Goal: Check status: Check status

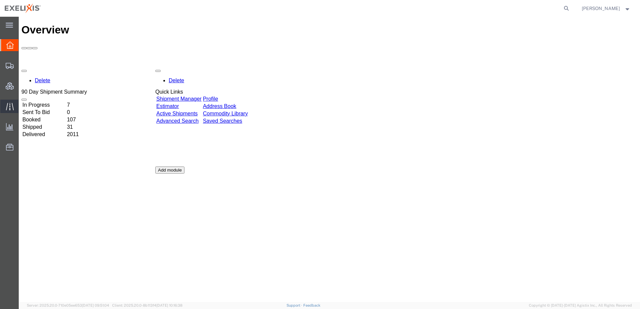
click at [23, 107] on span "Traffic" at bounding box center [20, 106] width 5 height 13
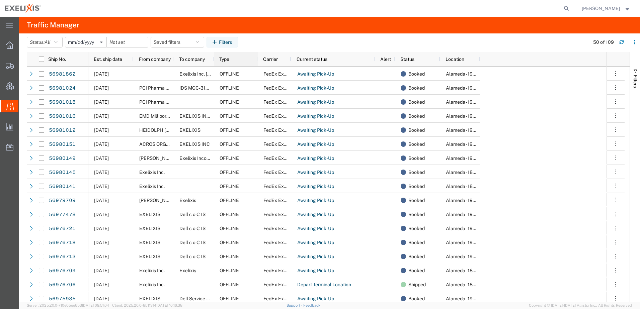
drag, startPoint x: 237, startPoint y: 60, endPoint x: 257, endPoint y: 59, distance: 20.5
click at [257, 59] on div at bounding box center [257, 59] width 3 height 14
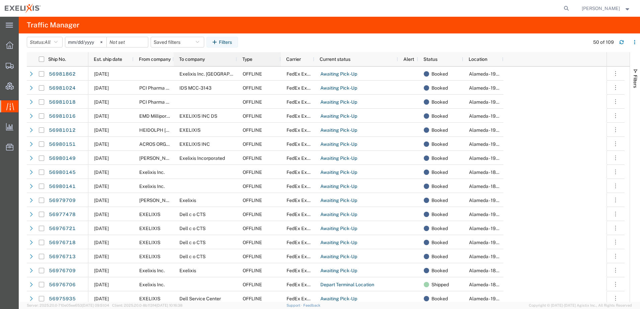
drag, startPoint x: 214, startPoint y: 62, endPoint x: 237, endPoint y: 60, distance: 23.2
click at [237, 60] on div at bounding box center [236, 59] width 3 height 14
drag, startPoint x: 503, startPoint y: 59, endPoint x: 540, endPoint y: 58, distance: 37.5
click at [532, 58] on div at bounding box center [531, 59] width 3 height 14
click at [156, 56] on div "From company" at bounding box center [155, 59] width 32 height 11
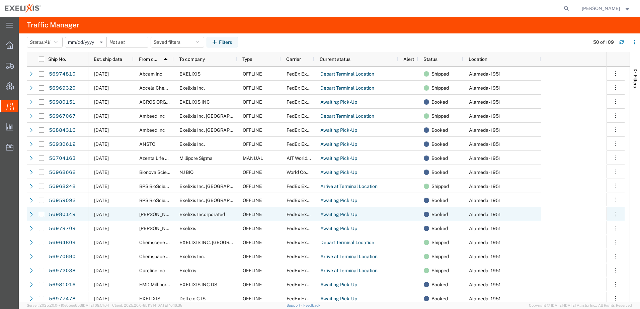
scroll to position [33, 0]
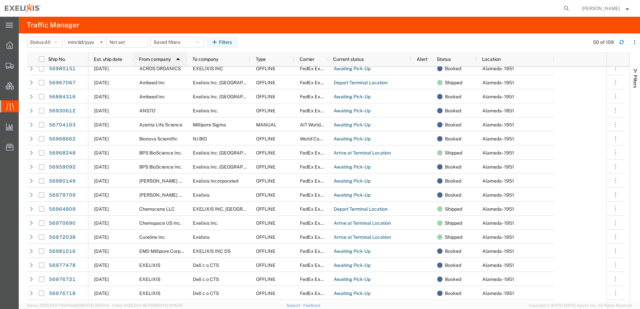
drag, startPoint x: 173, startPoint y: 60, endPoint x: 189, endPoint y: 60, distance: 15.4
click at [188, 60] on div at bounding box center [187, 59] width 3 height 14
drag, startPoint x: 189, startPoint y: 60, endPoint x: 196, endPoint y: 60, distance: 6.4
click at [196, 60] on div "To company" at bounding box center [220, 59] width 63 height 14
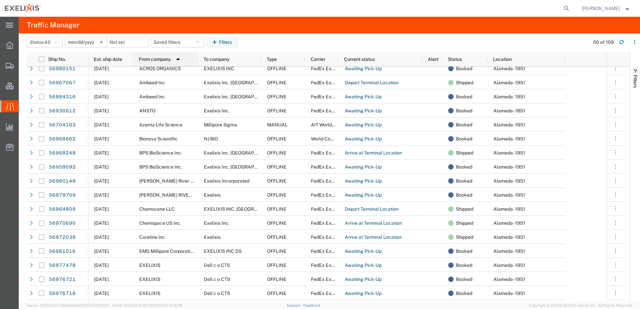
drag, startPoint x: 189, startPoint y: 61, endPoint x: 198, endPoint y: 60, distance: 9.0
click at [198, 60] on div at bounding box center [198, 59] width 3 height 14
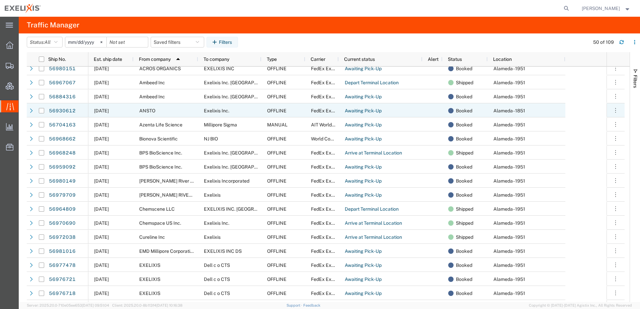
scroll to position [0, 0]
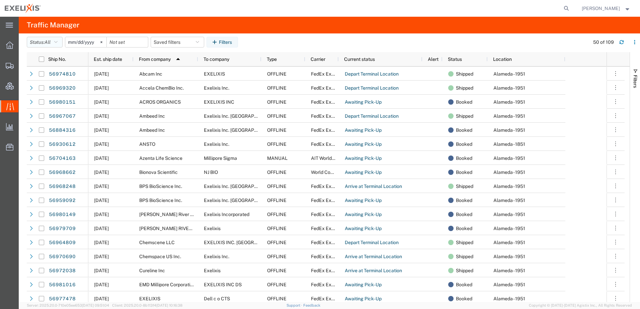
click at [58, 41] on icon "button" at bounding box center [55, 42] width 3 height 5
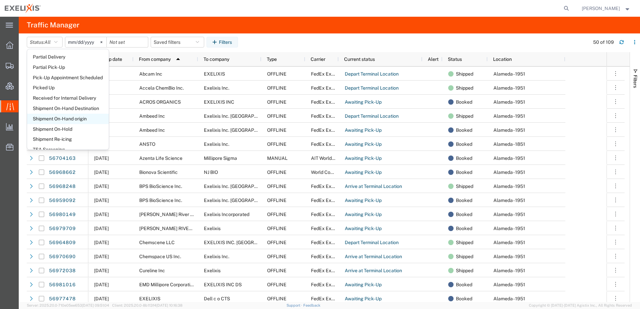
scroll to position [296, 0]
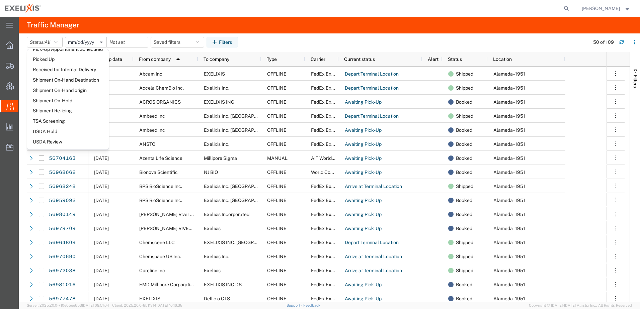
click at [136, 18] on agx-page-header "Traffic Manager" at bounding box center [329, 25] width 621 height 17
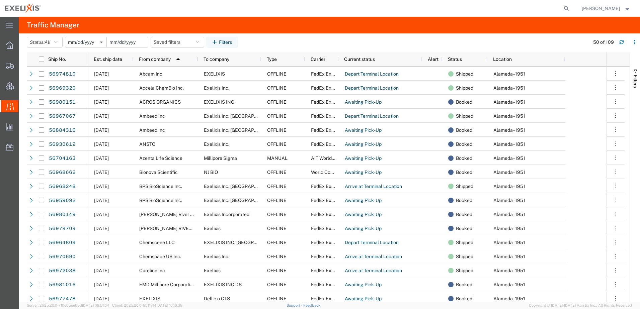
click at [119, 42] on input "date" at bounding box center [127, 42] width 41 height 10
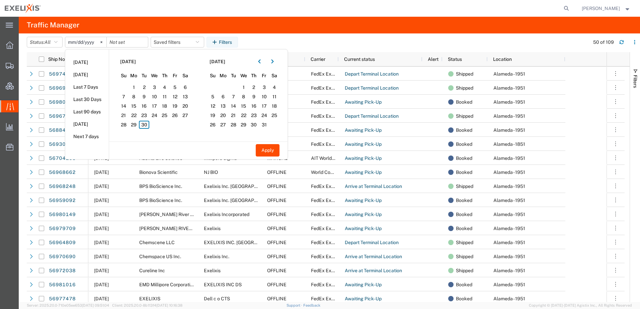
click at [283, 27] on agx-page-header "Traffic Manager" at bounding box center [329, 25] width 621 height 17
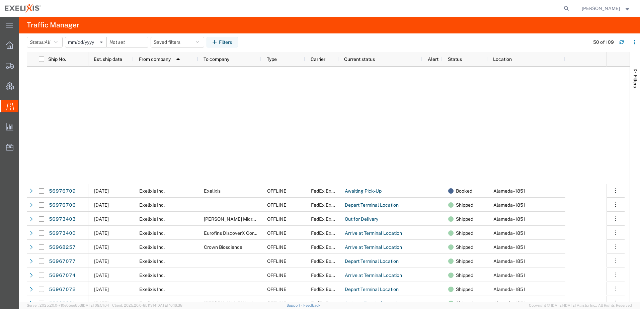
scroll to position [502, 0]
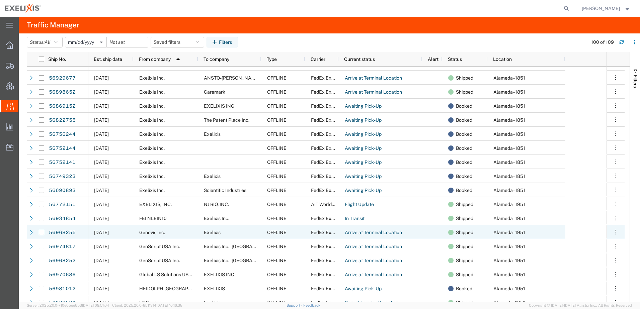
scroll to position [737, 0]
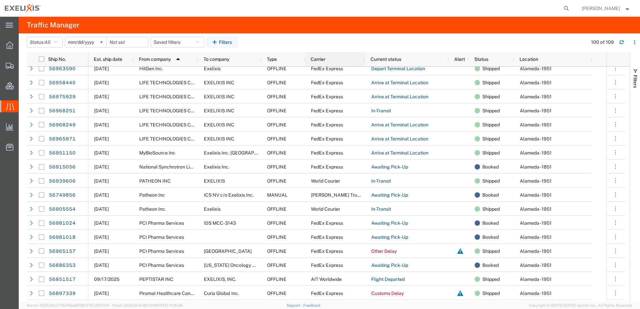
drag, startPoint x: 338, startPoint y: 61, endPoint x: 364, endPoint y: 59, distance: 26.5
click at [364, 59] on div at bounding box center [365, 59] width 3 height 14
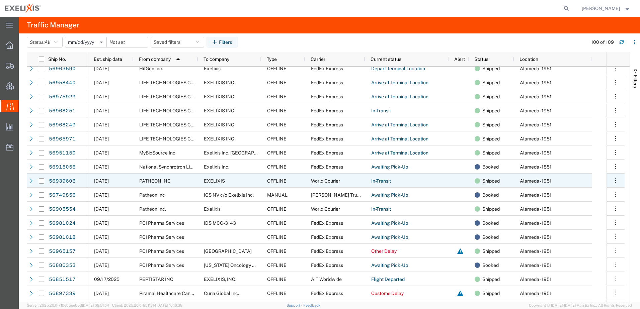
click at [33, 179] on div at bounding box center [31, 181] width 7 height 11
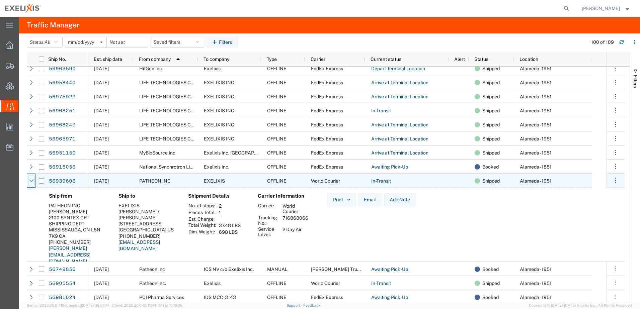
click at [31, 180] on icon at bounding box center [31, 181] width 5 height 5
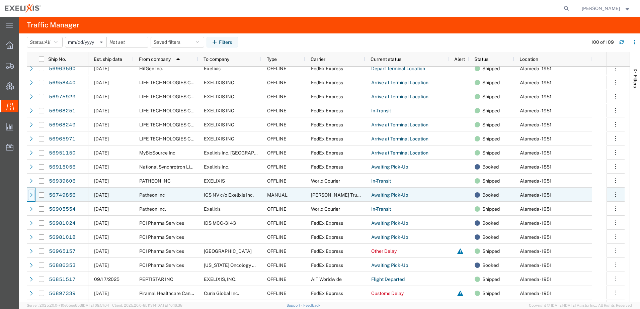
click at [29, 194] on div at bounding box center [31, 195] width 7 height 11
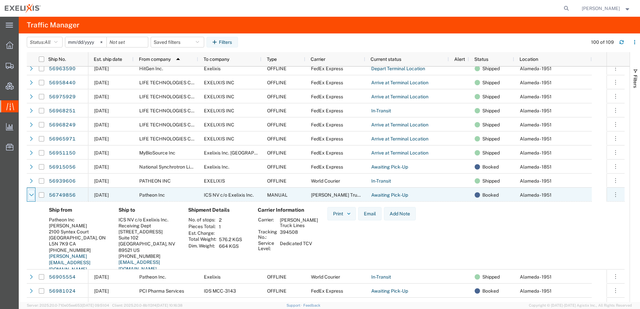
click at [31, 196] on icon at bounding box center [31, 195] width 4 height 3
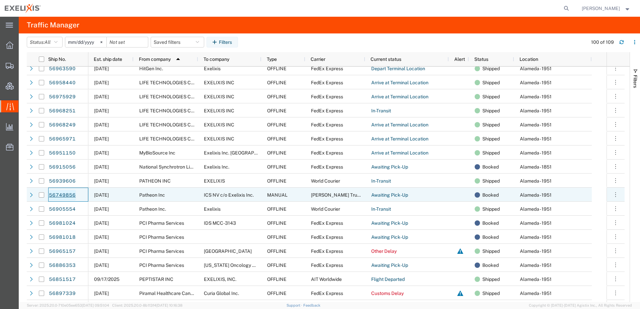
click at [61, 196] on link "56749856" at bounding box center [62, 195] width 27 height 11
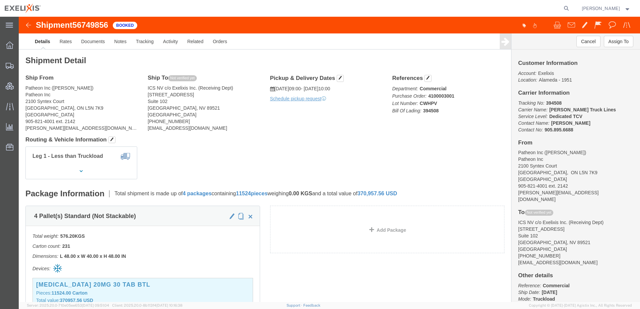
click img
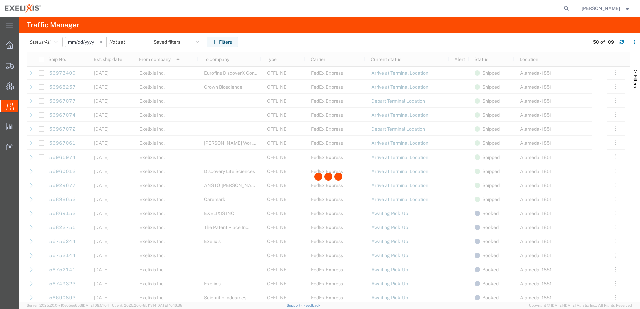
scroll to position [469, 0]
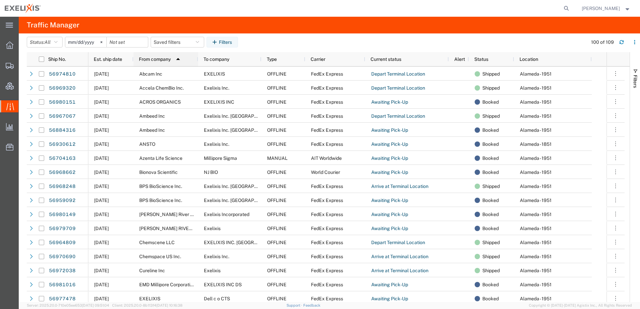
click at [178, 60] on img at bounding box center [178, 59] width 11 height 11
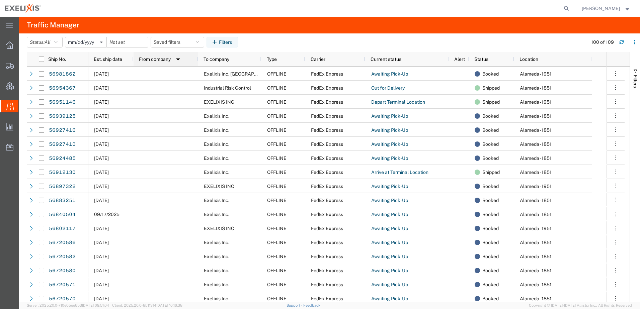
click at [178, 60] on img at bounding box center [178, 59] width 11 height 11
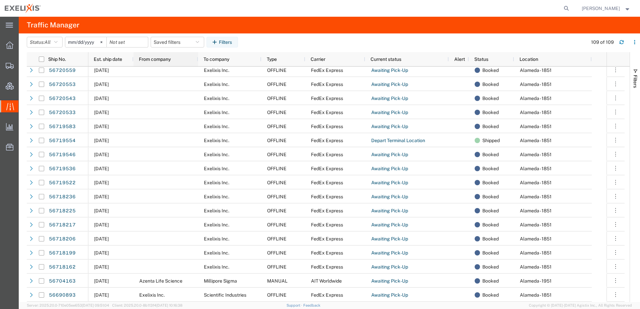
click at [154, 59] on span "From company" at bounding box center [155, 59] width 32 height 5
click at [157, 60] on span "From company" at bounding box center [155, 59] width 32 height 5
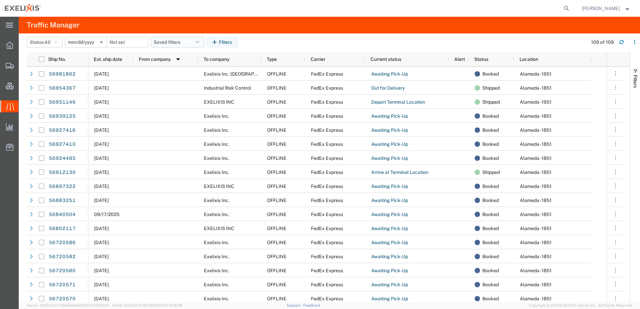
click at [199, 42] on icon "button" at bounding box center [197, 42] width 3 height 5
click at [290, 41] on agx-table-filter-chips "Status: All All Arrive at Delivery Location Arrive at Pick-Up Location Arrive a…" at bounding box center [306, 44] width 558 height 15
click at [177, 59] on img at bounding box center [178, 59] width 11 height 11
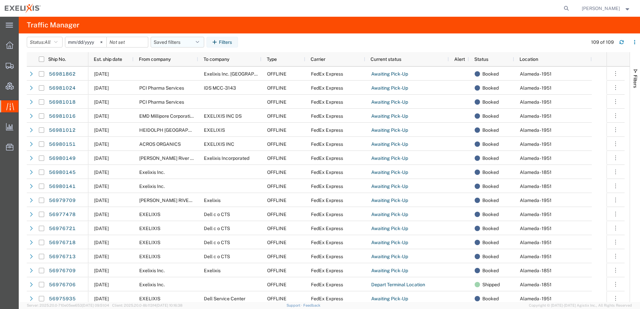
click at [199, 43] on icon "button" at bounding box center [197, 42] width 3 height 5
click at [181, 59] on input "search" at bounding box center [201, 58] width 83 height 11
type input "Patheon"
click at [266, 44] on agx-table-filter-chips "Status: All All Arrive at Delivery Location Arrive at Pick-Up Location Arrive a…" at bounding box center [306, 44] width 558 height 15
drag, startPoint x: 164, startPoint y: 58, endPoint x: 154, endPoint y: 59, distance: 9.8
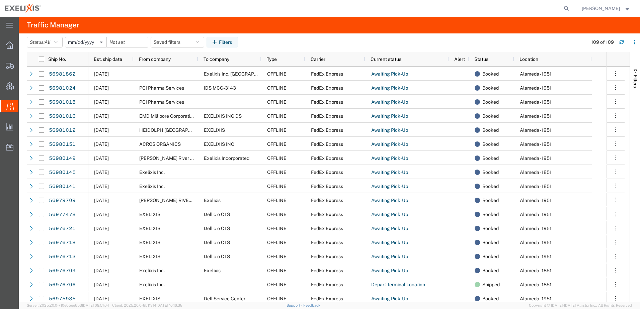
click at [155, 59] on span "From company" at bounding box center [155, 59] width 32 height 5
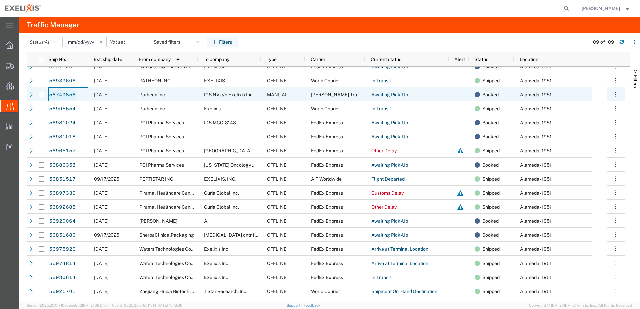
click at [59, 95] on link "56749856" at bounding box center [62, 95] width 27 height 11
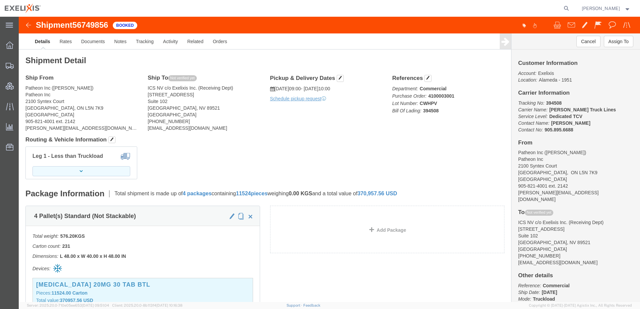
click icon "button"
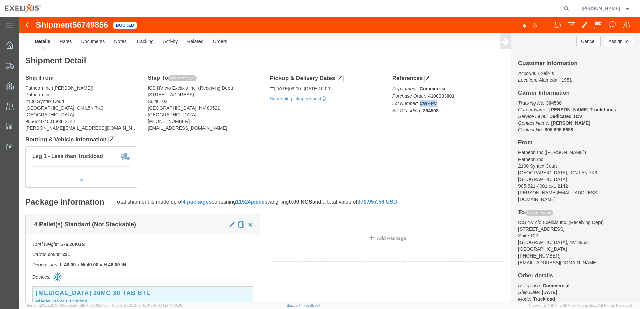
drag, startPoint x: 398, startPoint y: 87, endPoint x: 416, endPoint y: 86, distance: 17.1
click p "Department: Commercial Purchase Order: 4100003001 Lot Number: CWHPV Bill Of Lad…"
drag, startPoint x: 416, startPoint y: 86, endPoint x: 425, endPoint y: 90, distance: 9.6
click p "Department: Commercial Purchase Order: 4100003001 Lot Number: CWHPV Bill Of Lad…"
click img
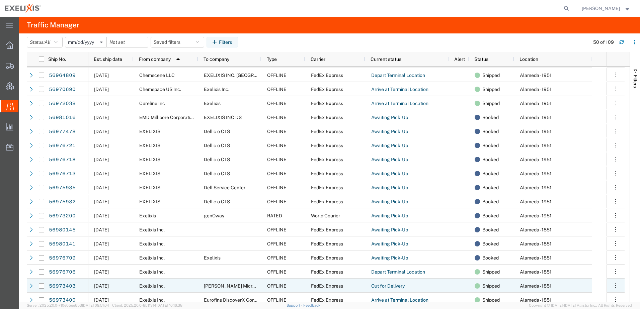
scroll to position [335, 0]
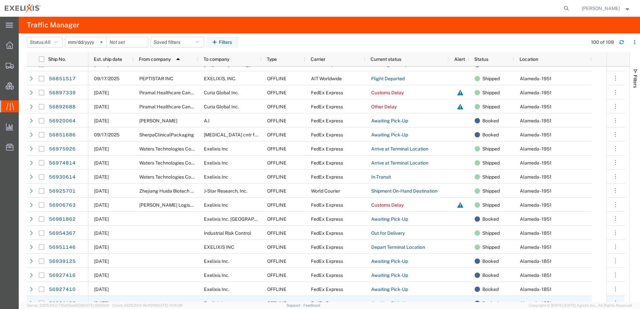
scroll to position [1105, 0]
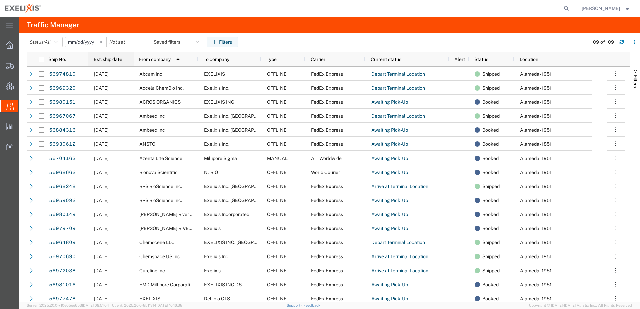
click at [117, 60] on span "Est. ship date" at bounding box center [108, 59] width 28 height 5
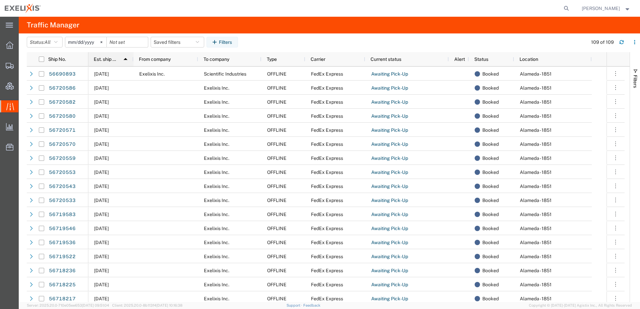
click at [126, 59] on img at bounding box center [125, 59] width 11 height 11
